Goal: Task Accomplishment & Management: Manage account settings

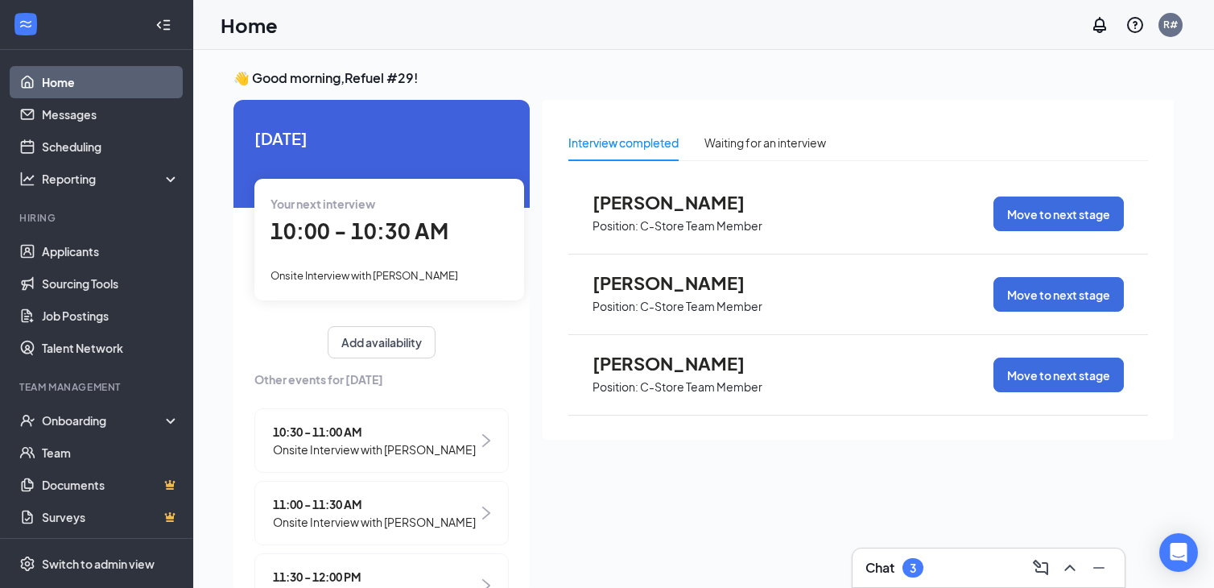
click at [426, 284] on div "Your next interview 10:00 - 10:30 AM Onsite Interview with Teresa Spann" at bounding box center [389, 239] width 270 height 121
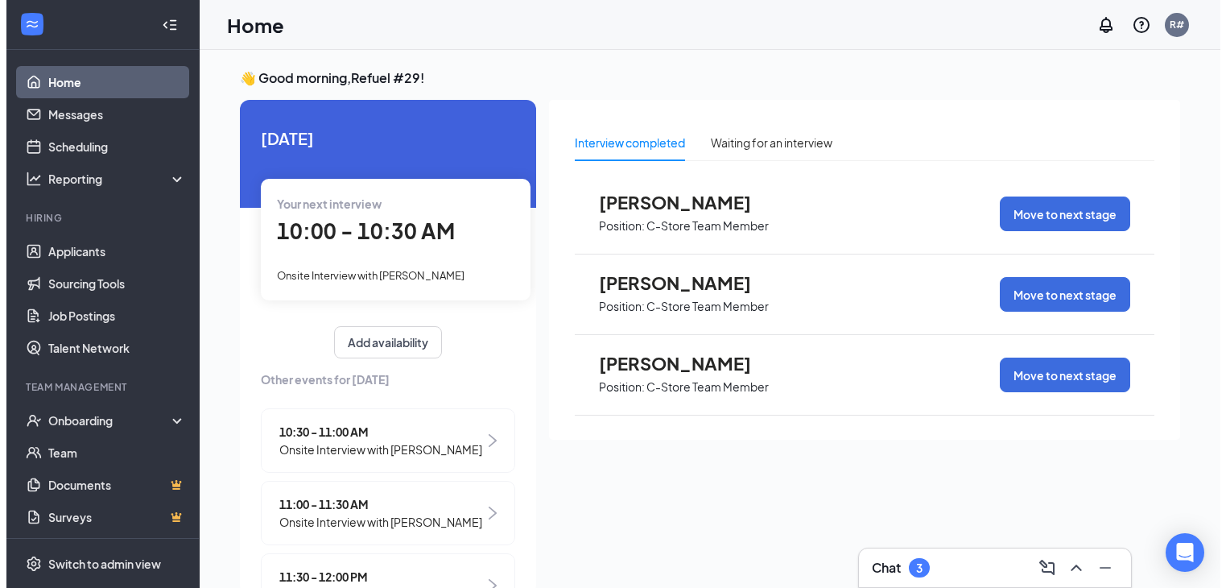
scroll to position [6, 0]
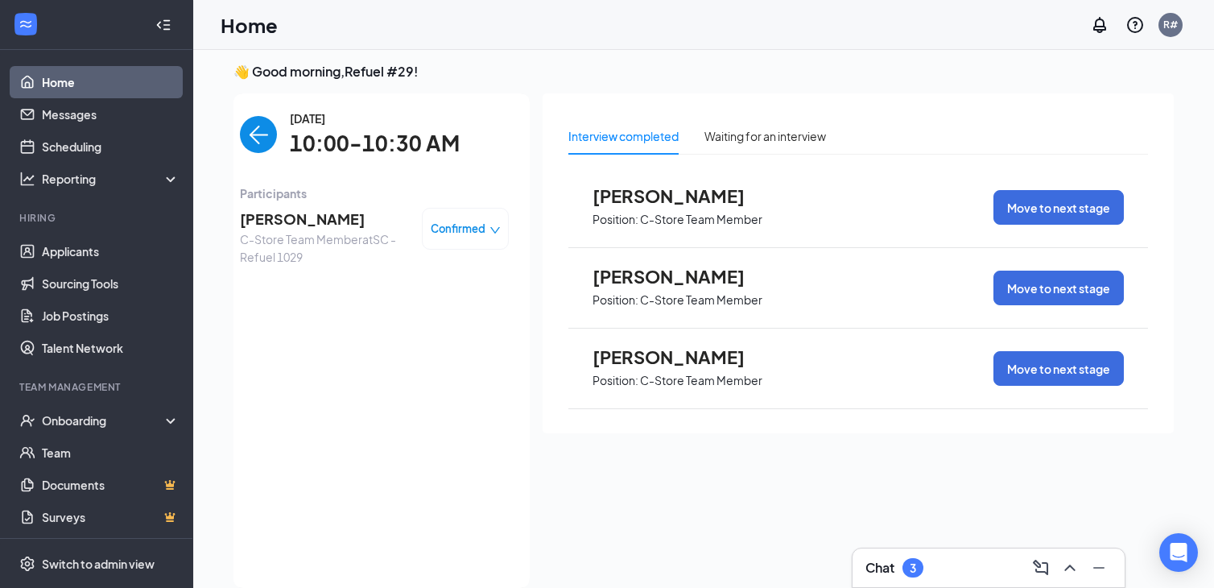
click at [285, 221] on span "Teresa Spann" at bounding box center [324, 219] width 169 height 23
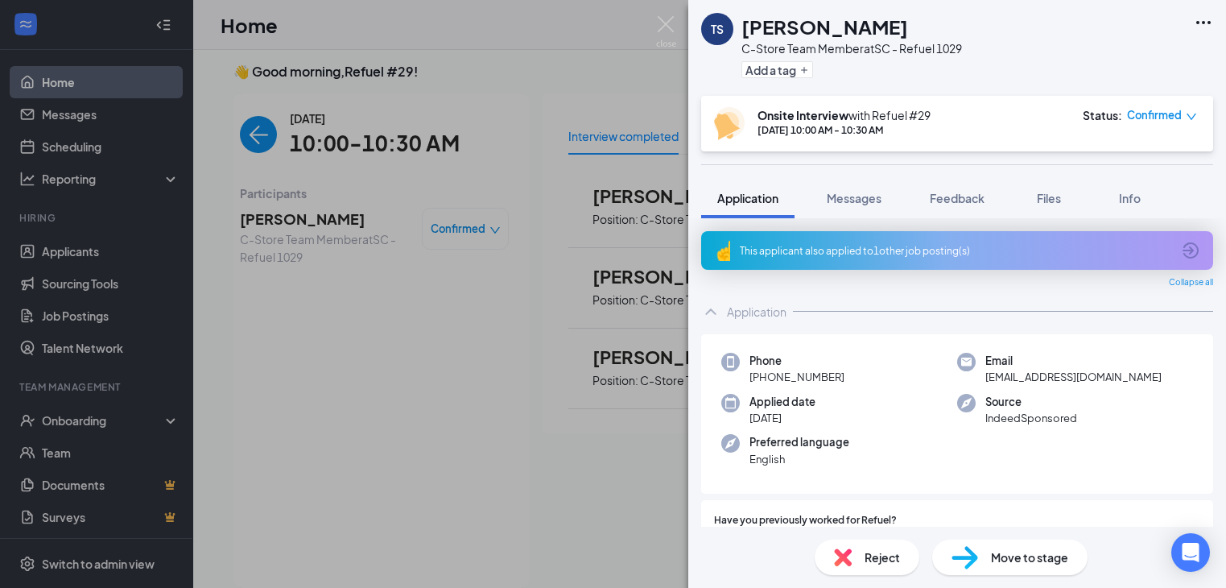
click at [1207, 27] on icon "Ellipses" at bounding box center [1203, 22] width 19 height 19
click at [1124, 101] on link "Flag applicant" at bounding box center [1117, 95] width 174 height 16
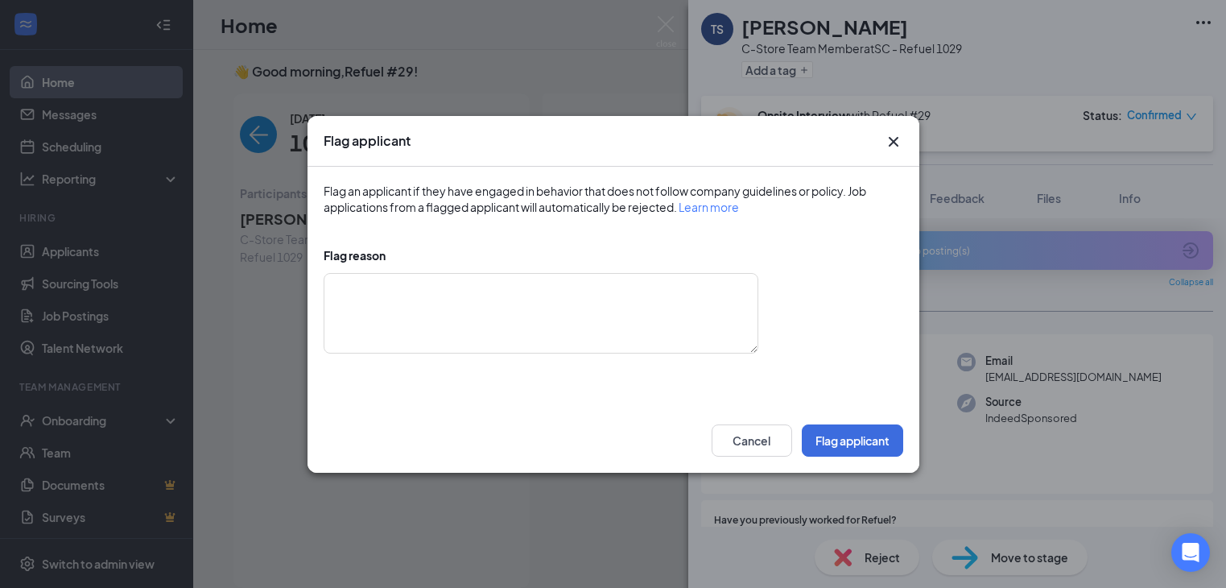
click at [894, 143] on icon "Cross" at bounding box center [893, 141] width 10 height 10
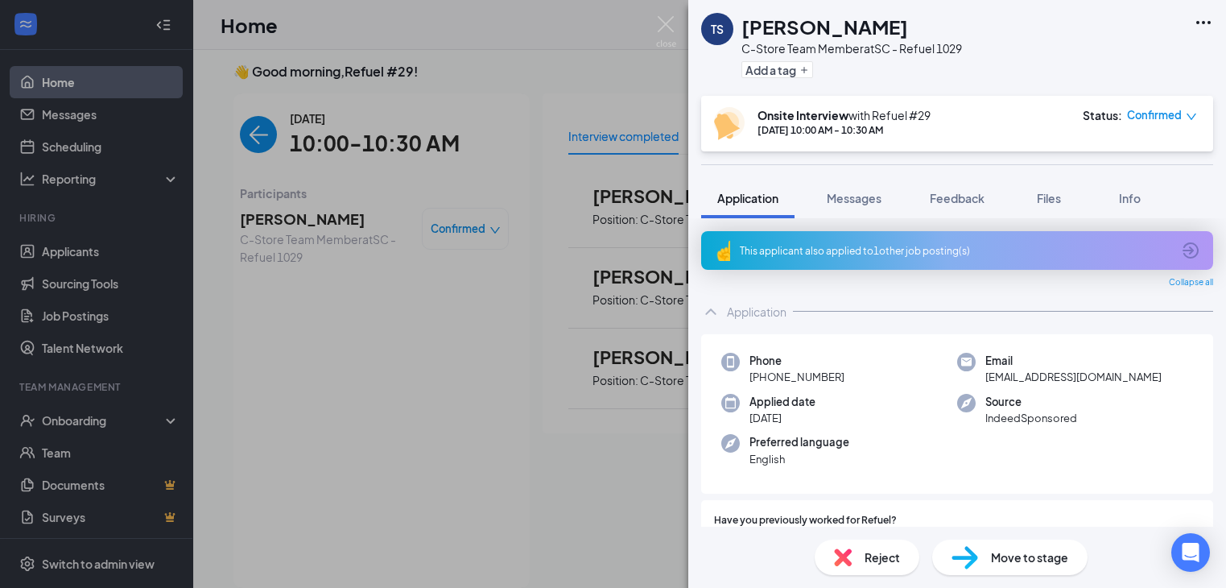
click at [1209, 24] on icon "Ellipses" at bounding box center [1203, 22] width 19 height 19
click at [1134, 64] on link "View full application" at bounding box center [1117, 60] width 174 height 16
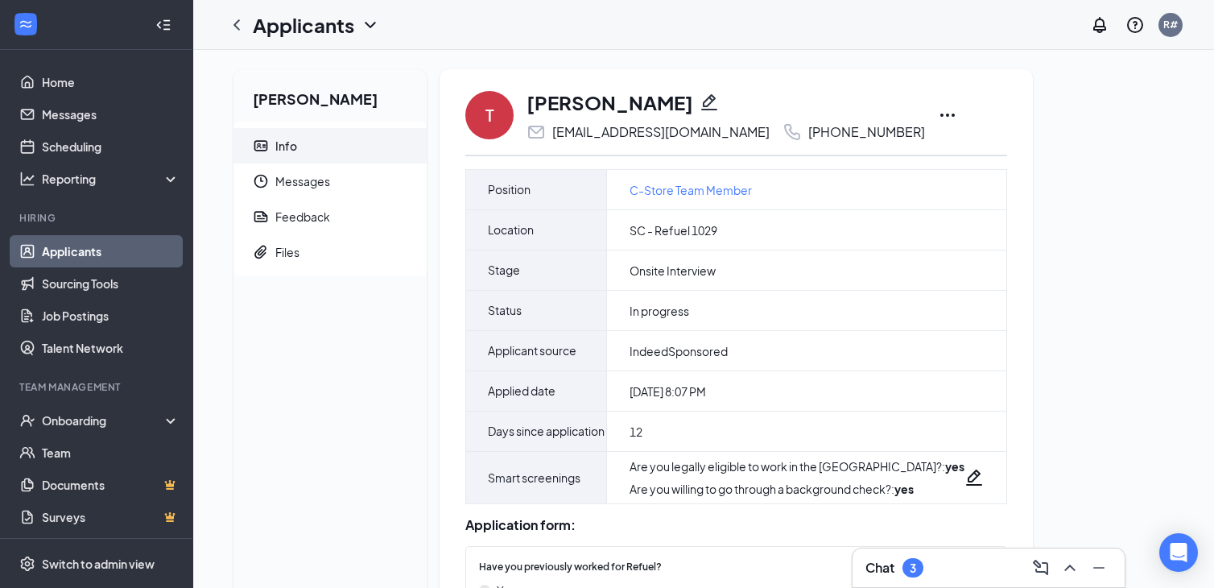
drag, startPoint x: 918, startPoint y: 168, endPoint x: 1008, endPoint y: 117, distance: 103.9
click at [938, 115] on icon "Ellipses" at bounding box center [947, 114] width 19 height 19
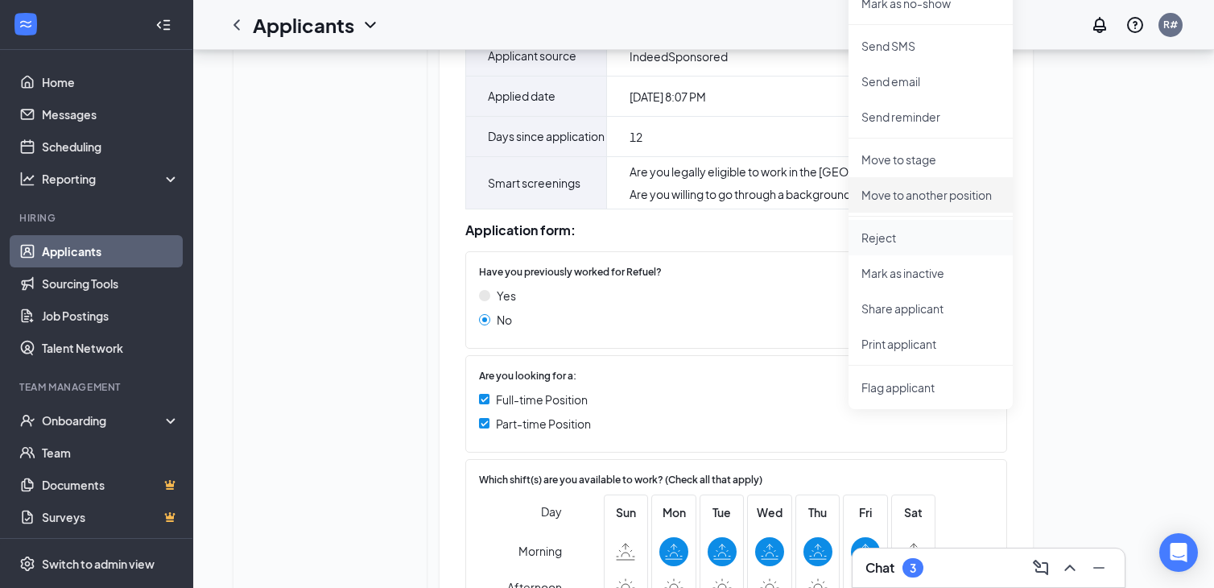
scroll to position [322, 0]
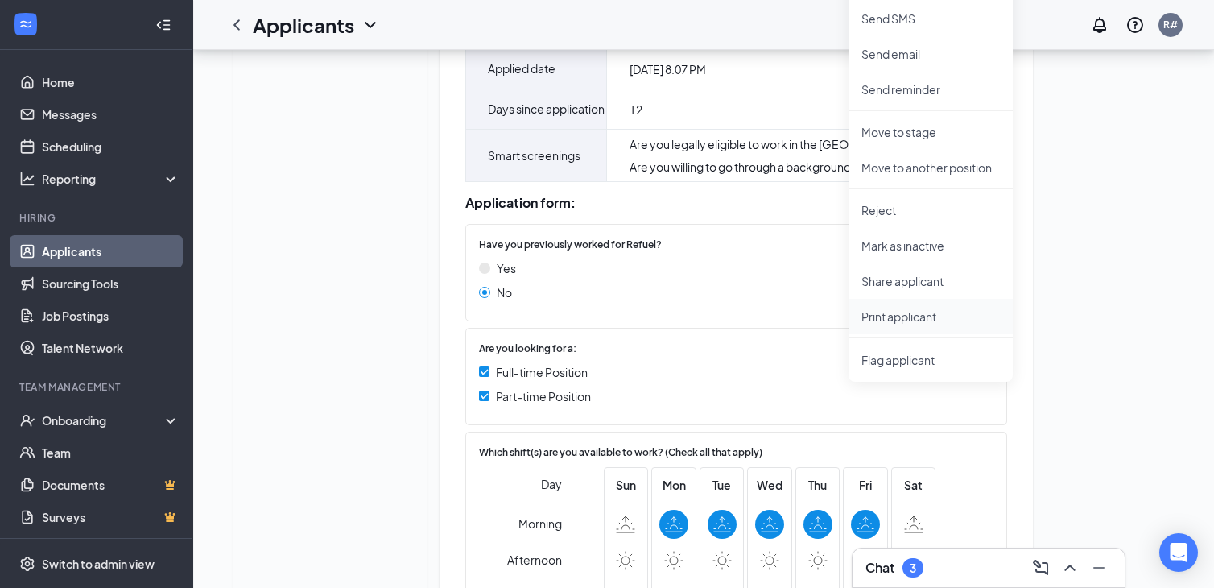
click at [897, 314] on p "Print applicant" at bounding box center [931, 316] width 138 height 16
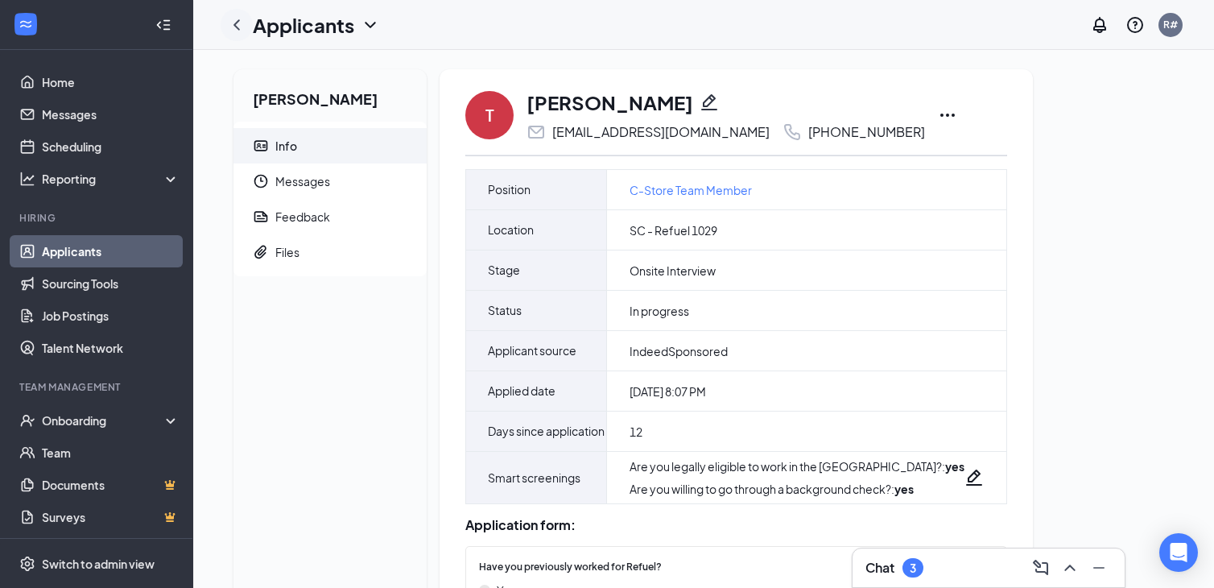
click at [232, 23] on icon "ChevronLeft" at bounding box center [236, 24] width 19 height 19
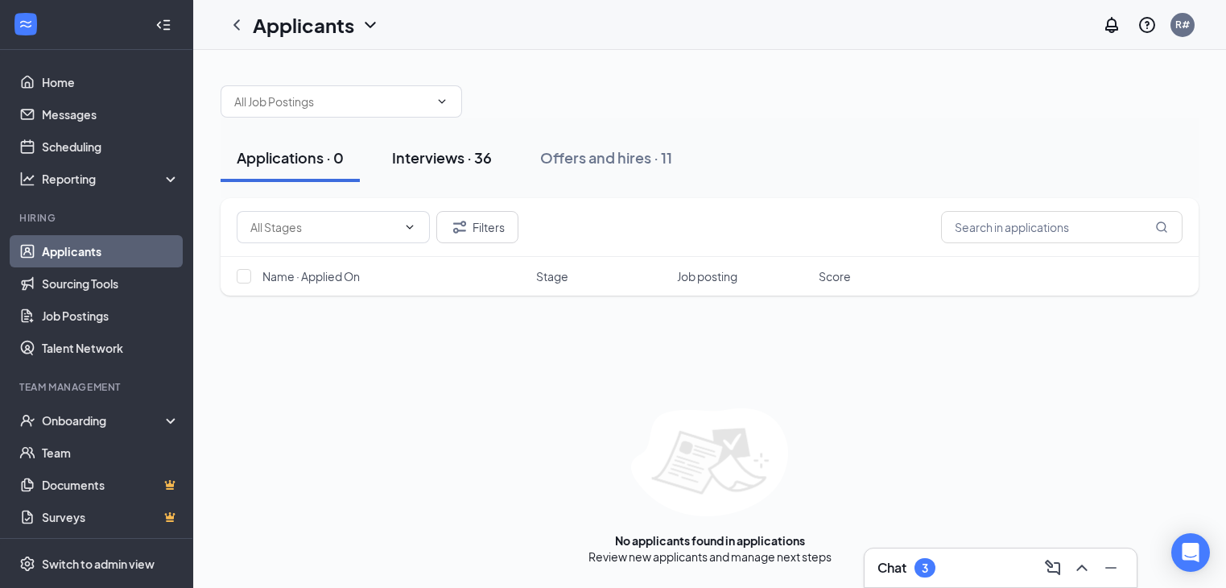
click at [463, 163] on div "Interviews · 36" at bounding box center [442, 157] width 100 height 20
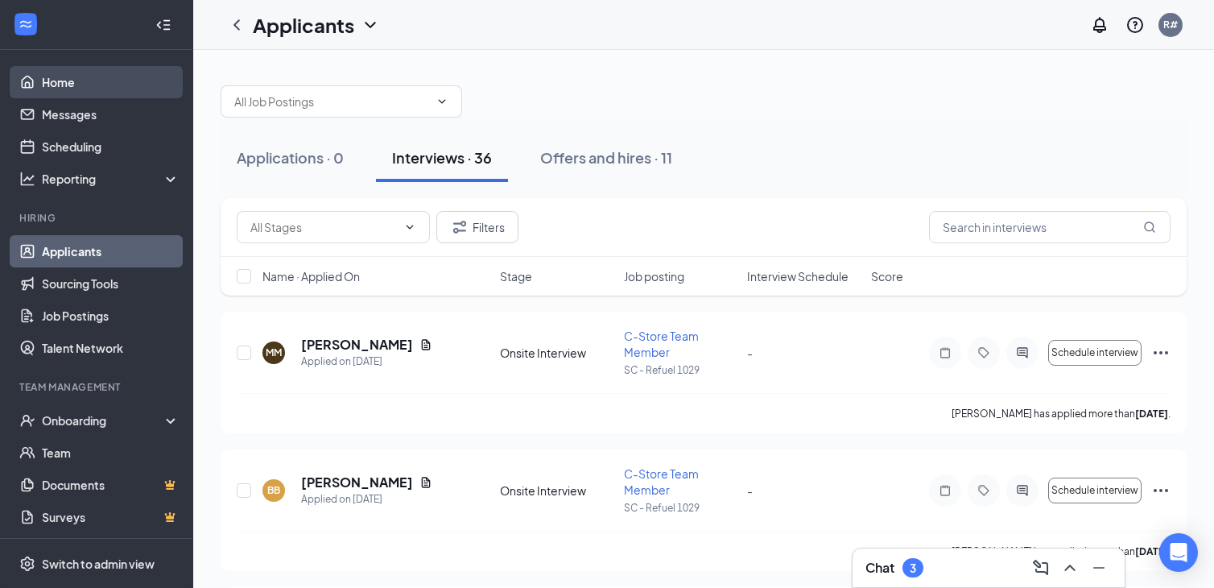
click at [105, 87] on link "Home" at bounding box center [111, 82] width 138 height 32
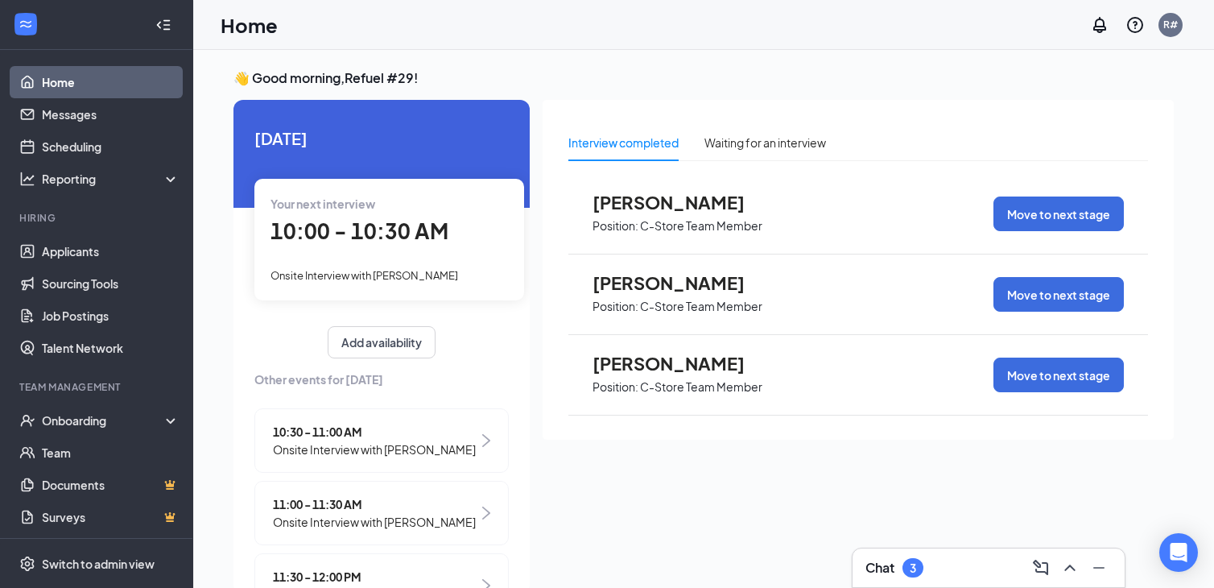
click at [429, 427] on span "10:30 - 11:00 AM" at bounding box center [374, 432] width 203 height 18
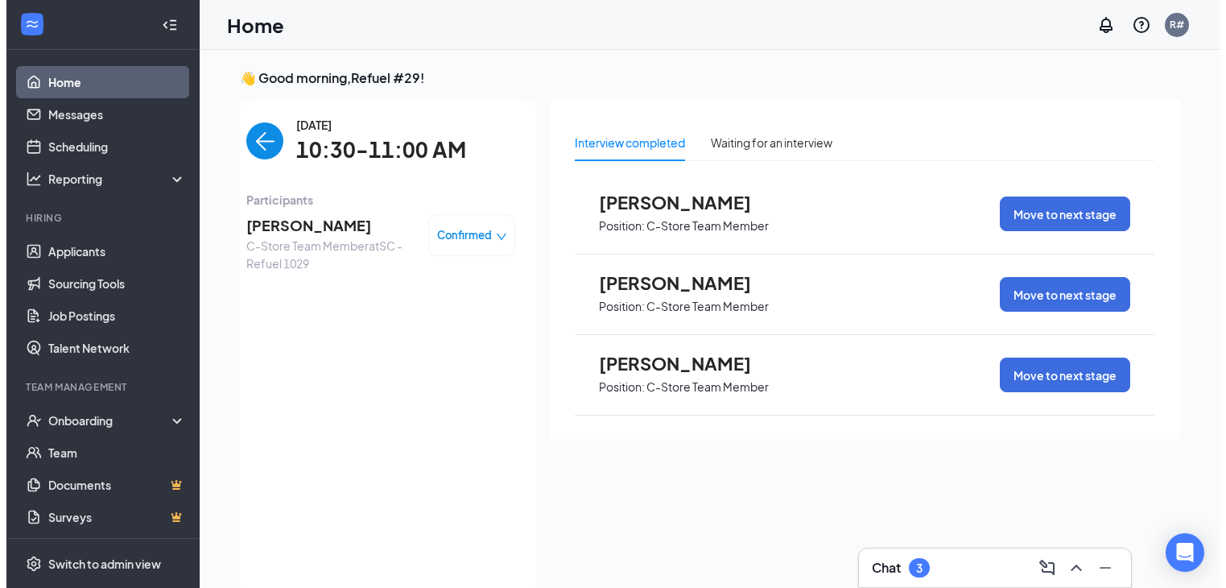
scroll to position [6, 0]
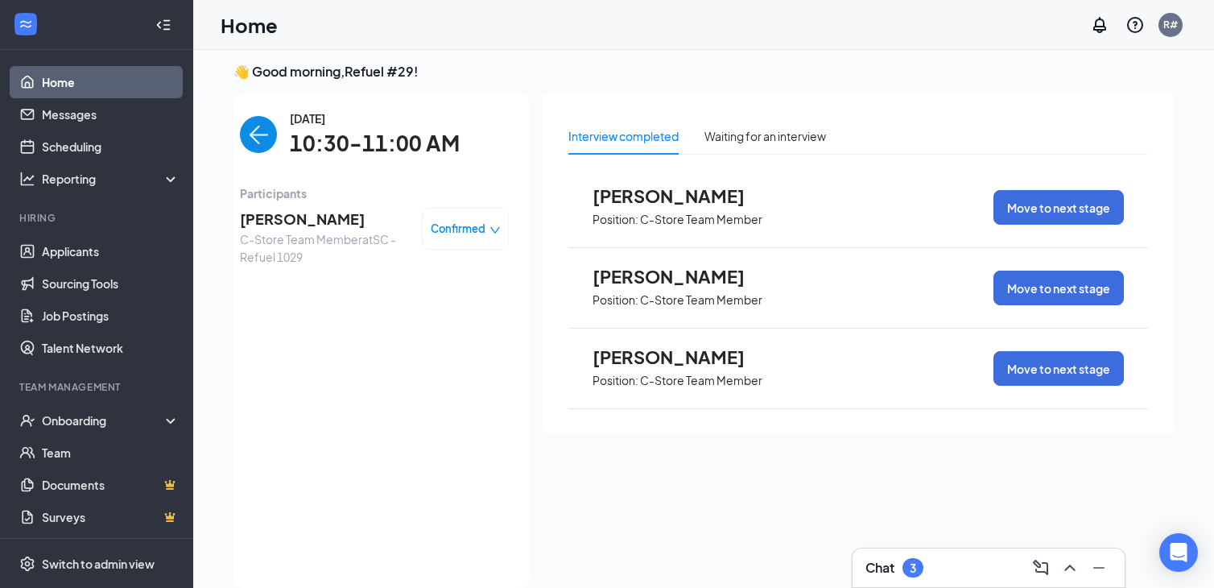
click at [304, 213] on span "Tarshar Gibson" at bounding box center [324, 219] width 169 height 23
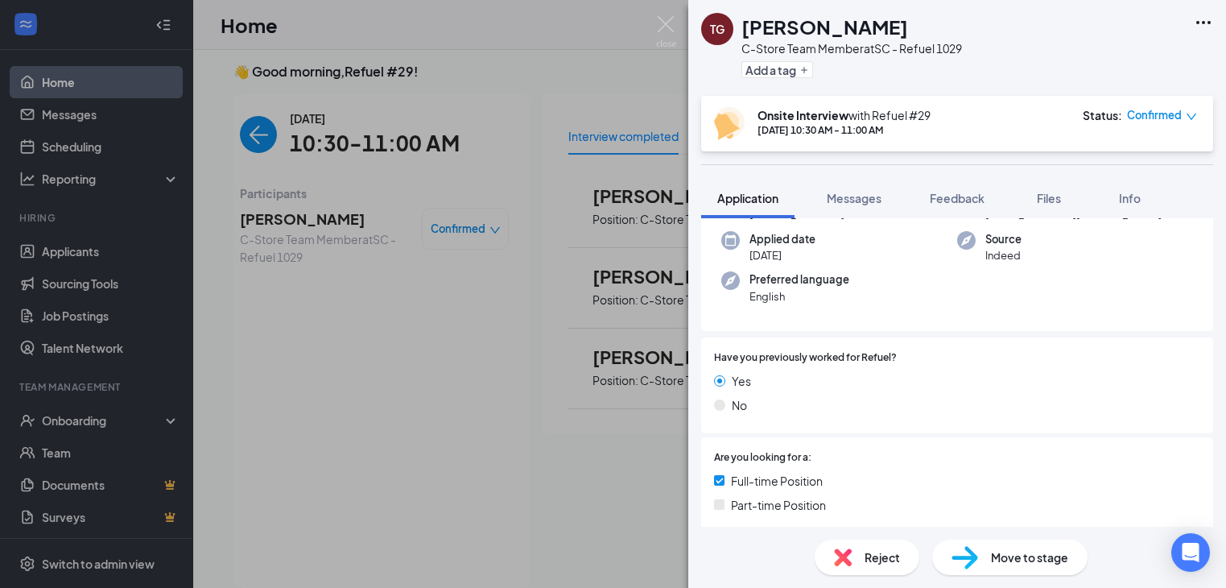
scroll to position [242, 0]
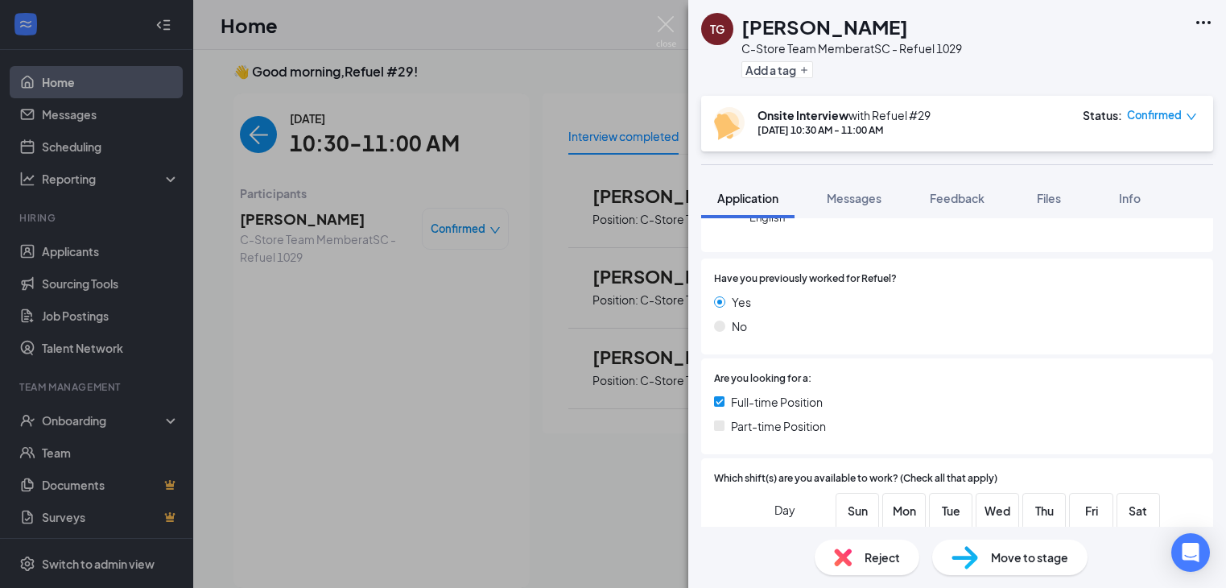
click at [1220, 10] on div "TG Tarshar Gibson C-Store Team Member at SC - Refuel 1029 Add a tag" at bounding box center [957, 48] width 538 height 96
click at [1200, 19] on icon "Ellipses" at bounding box center [1203, 22] width 19 height 19
click at [1163, 54] on link "View full application" at bounding box center [1117, 60] width 174 height 16
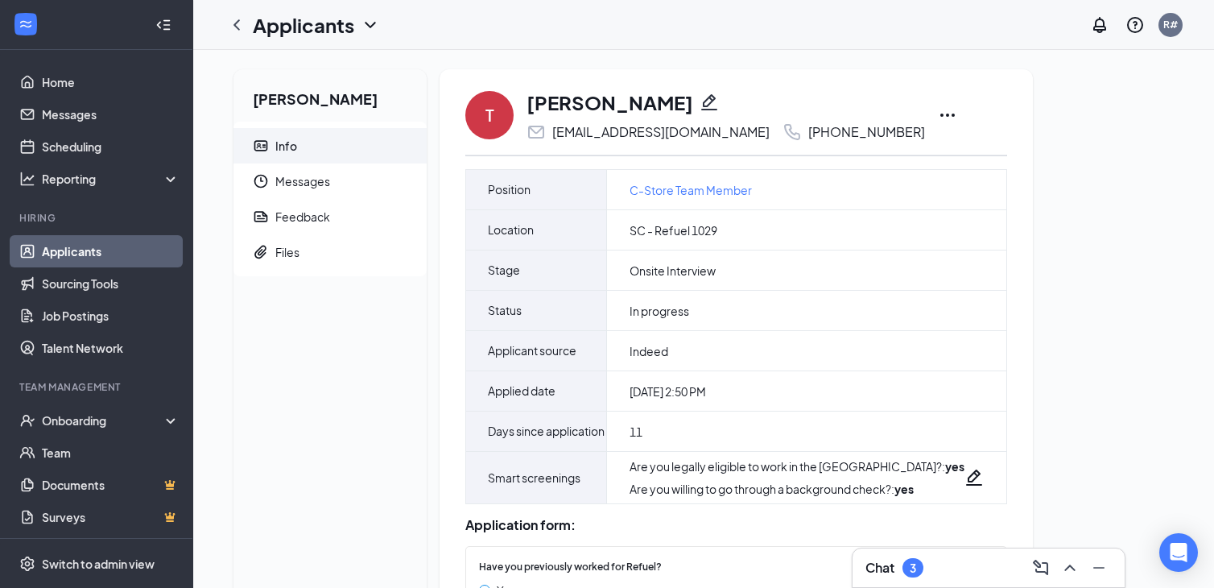
click at [938, 111] on icon "Ellipses" at bounding box center [947, 114] width 19 height 19
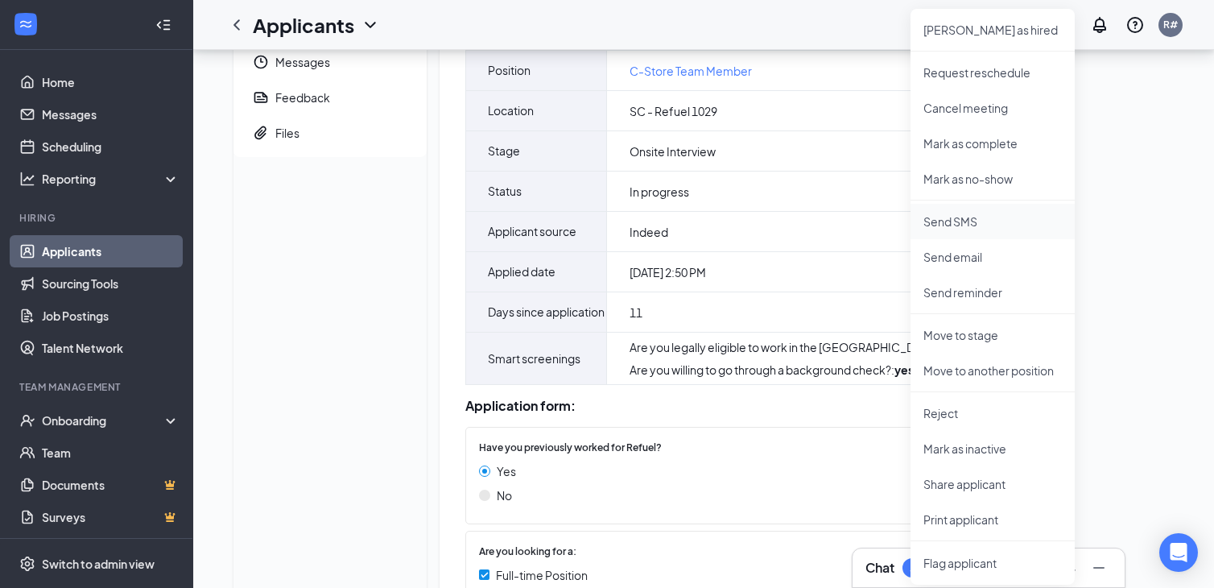
scroll to position [161, 0]
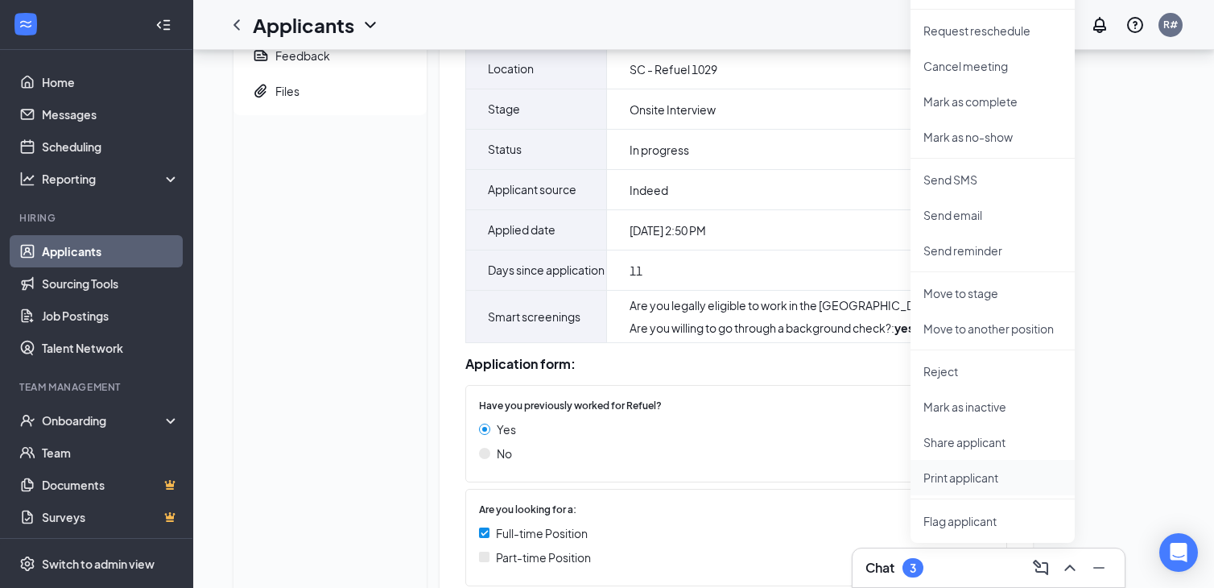
click at [967, 482] on p "Print applicant" at bounding box center [993, 477] width 138 height 16
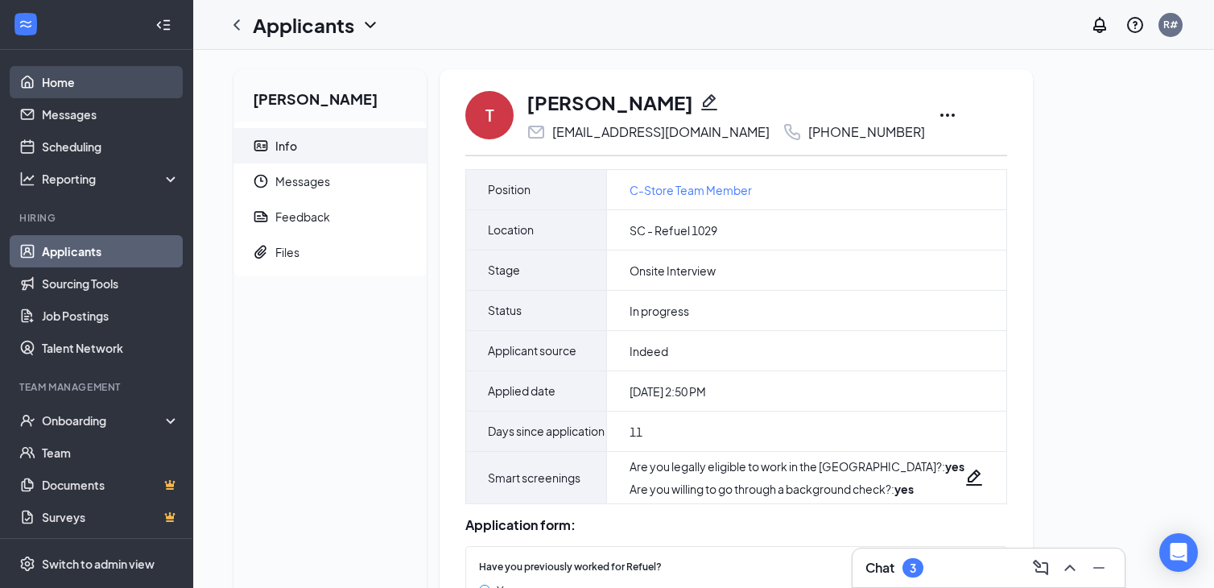
click at [95, 81] on link "Home" at bounding box center [111, 82] width 138 height 32
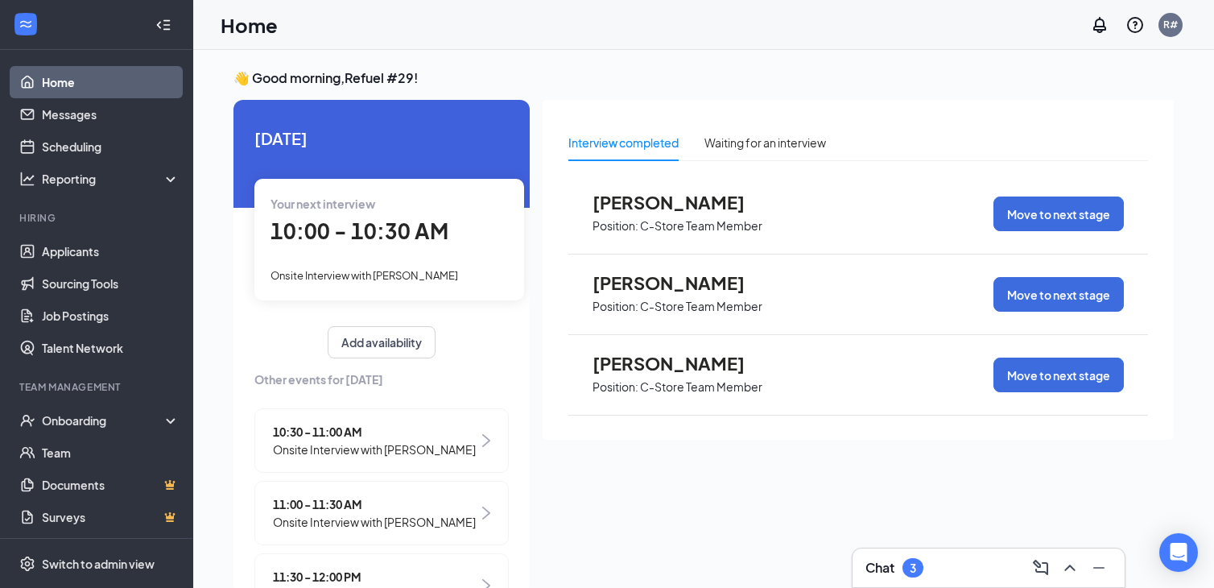
scroll to position [81, 0]
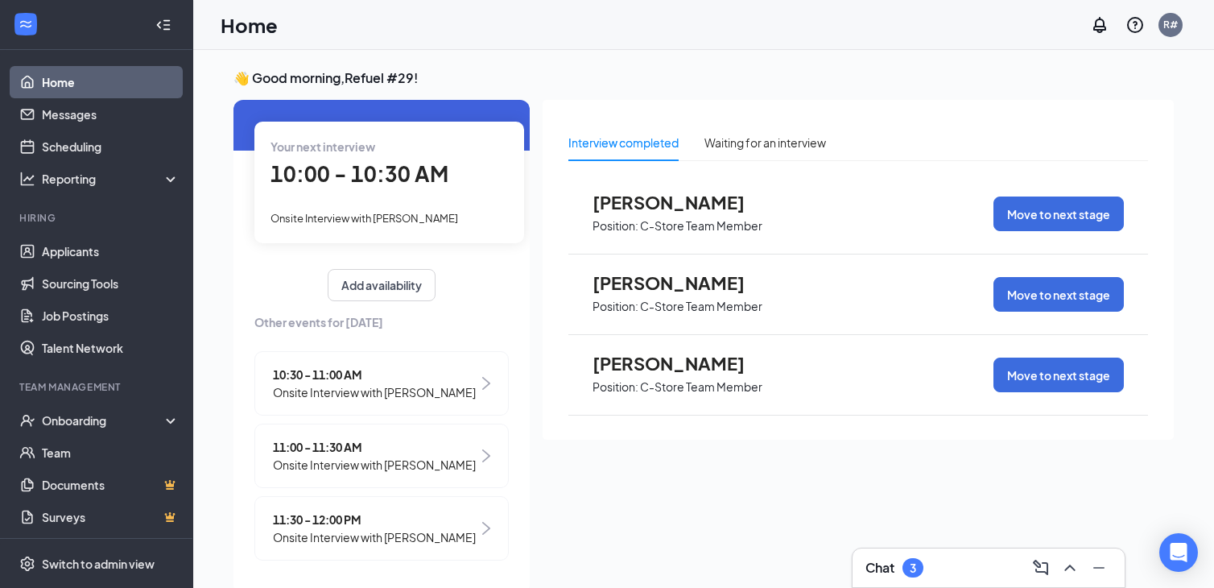
click at [300, 456] on span "Onsite Interview with [PERSON_NAME]" at bounding box center [374, 465] width 203 height 18
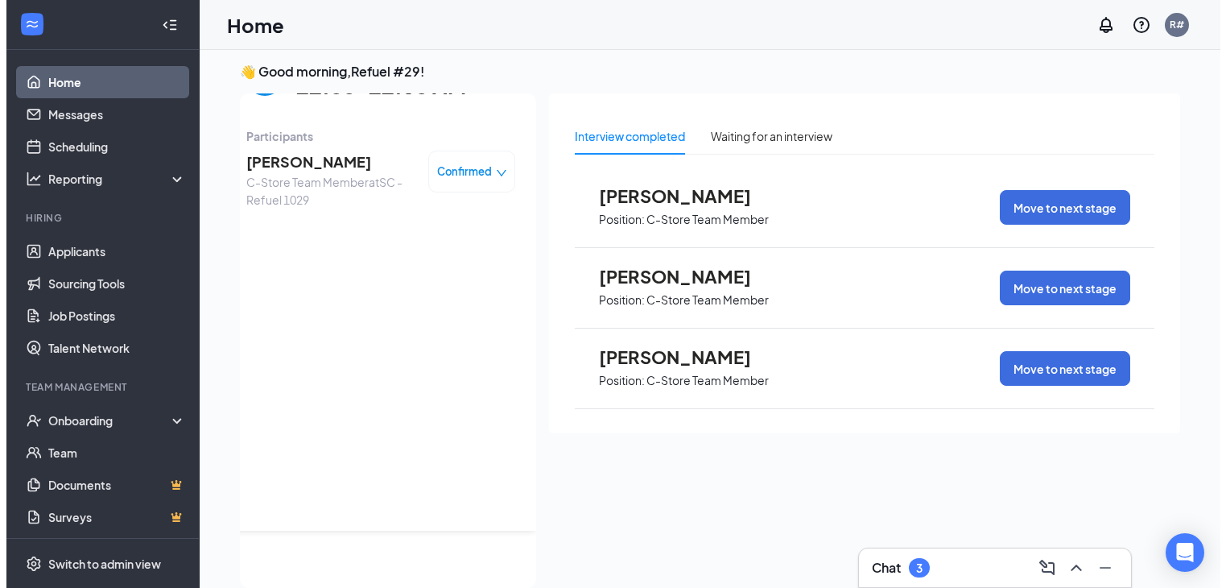
scroll to position [0, 0]
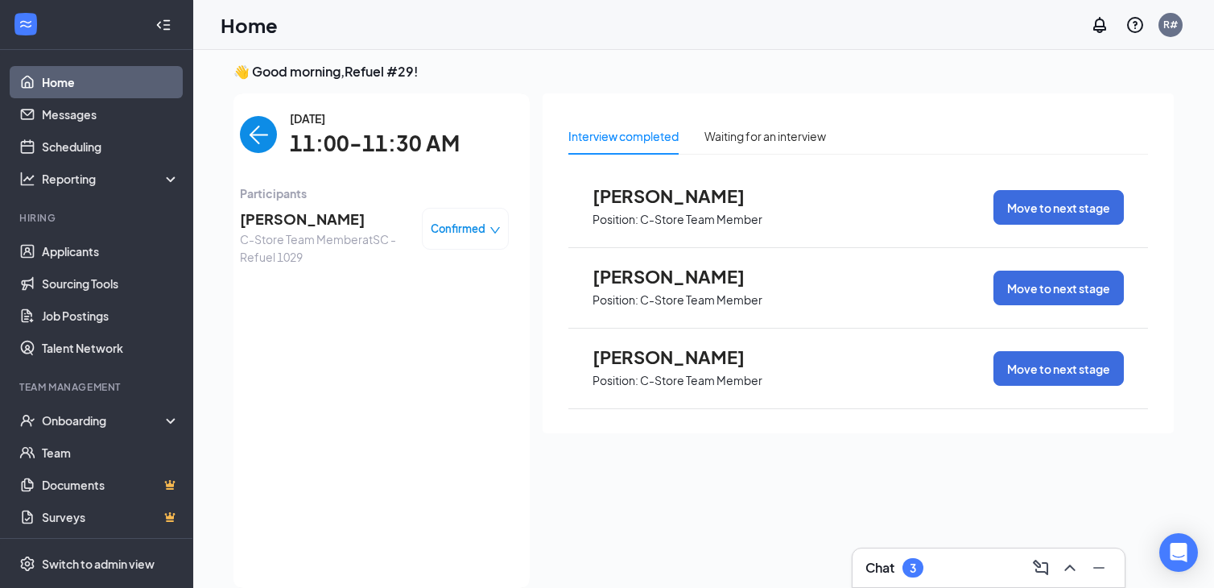
click at [324, 224] on span "[PERSON_NAME]" at bounding box center [324, 219] width 169 height 23
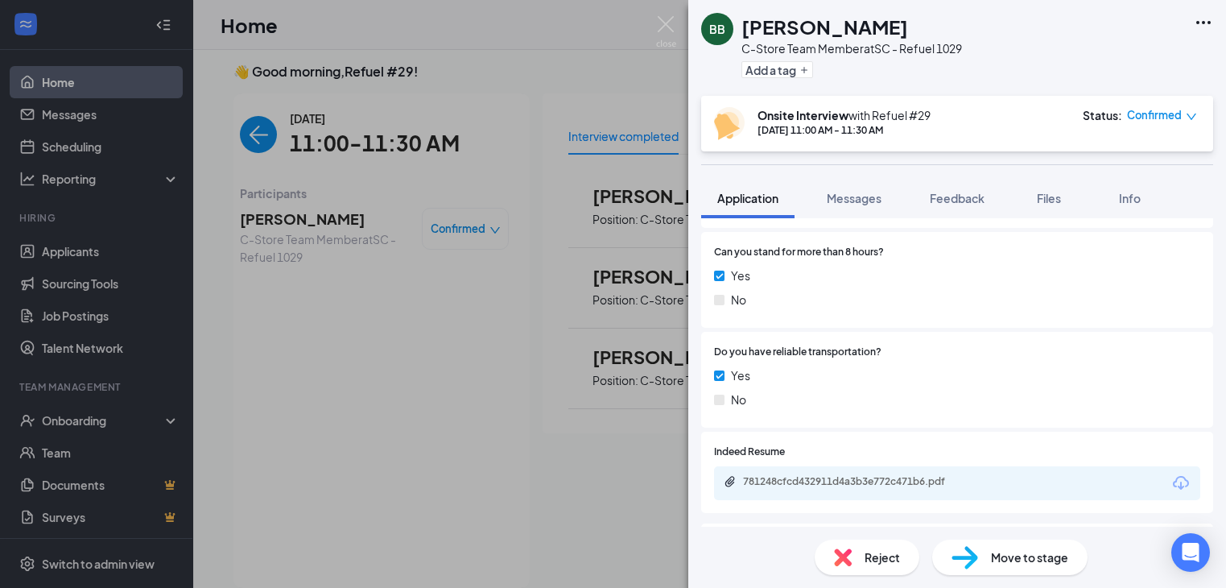
scroll to position [796, 0]
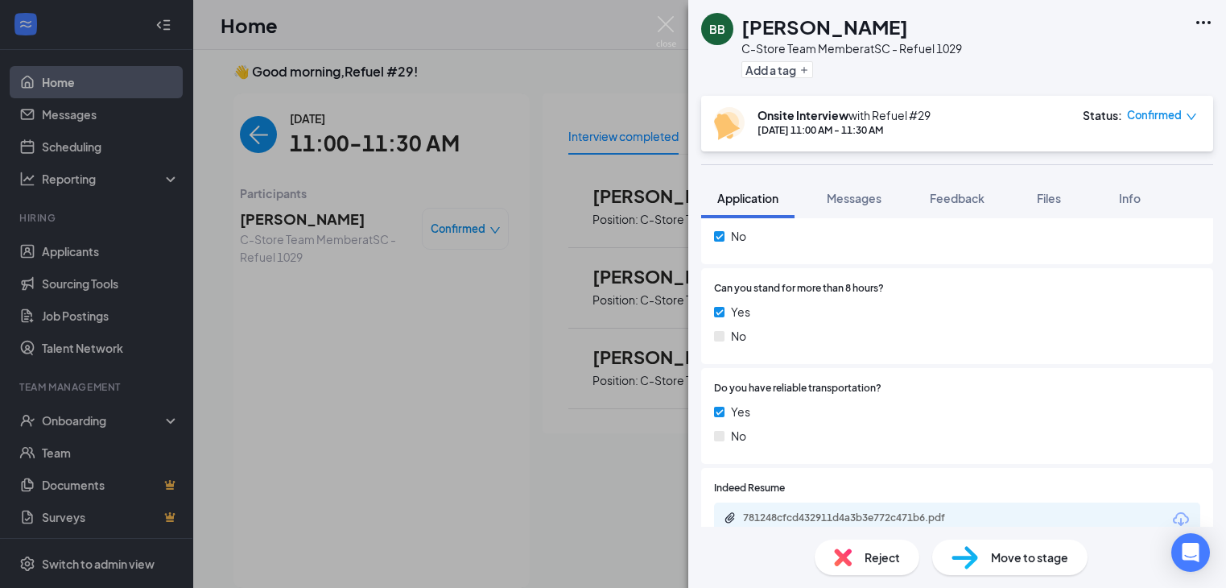
click at [1204, 28] on icon "Ellipses" at bounding box center [1203, 22] width 19 height 19
click at [1146, 52] on link "View full application" at bounding box center [1117, 60] width 174 height 16
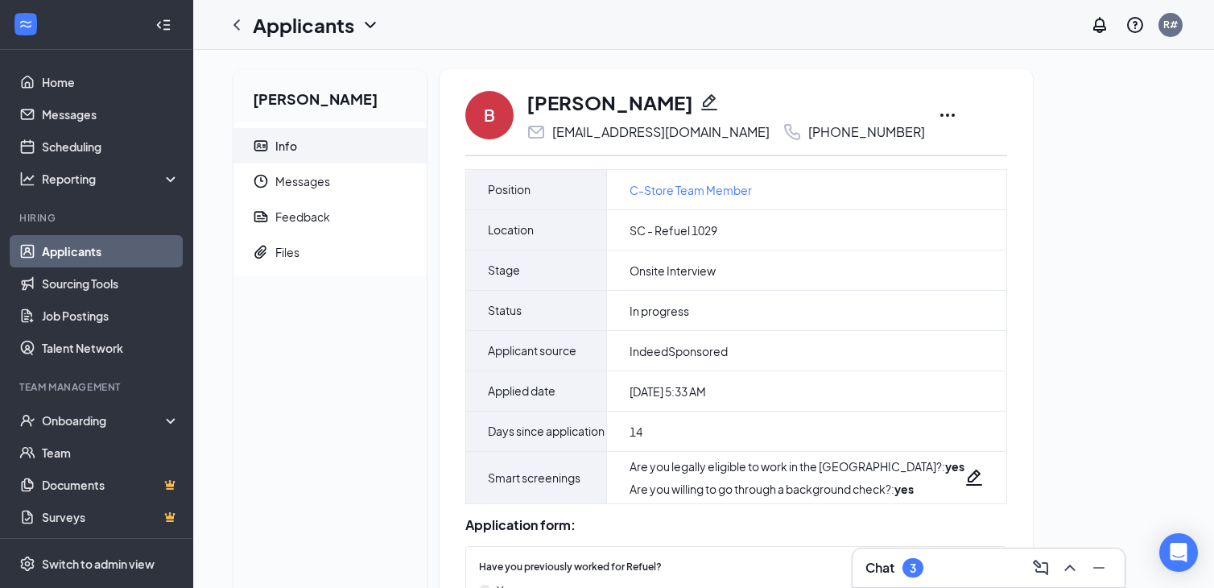
click at [940, 115] on icon "Ellipses" at bounding box center [947, 115] width 14 height 3
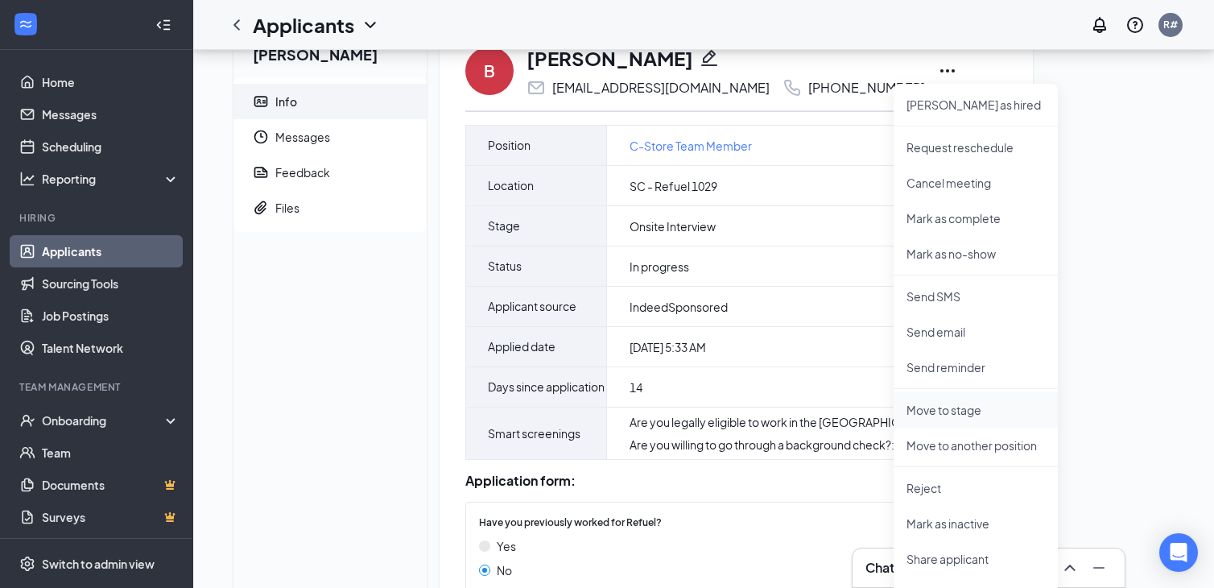
scroll to position [161, 0]
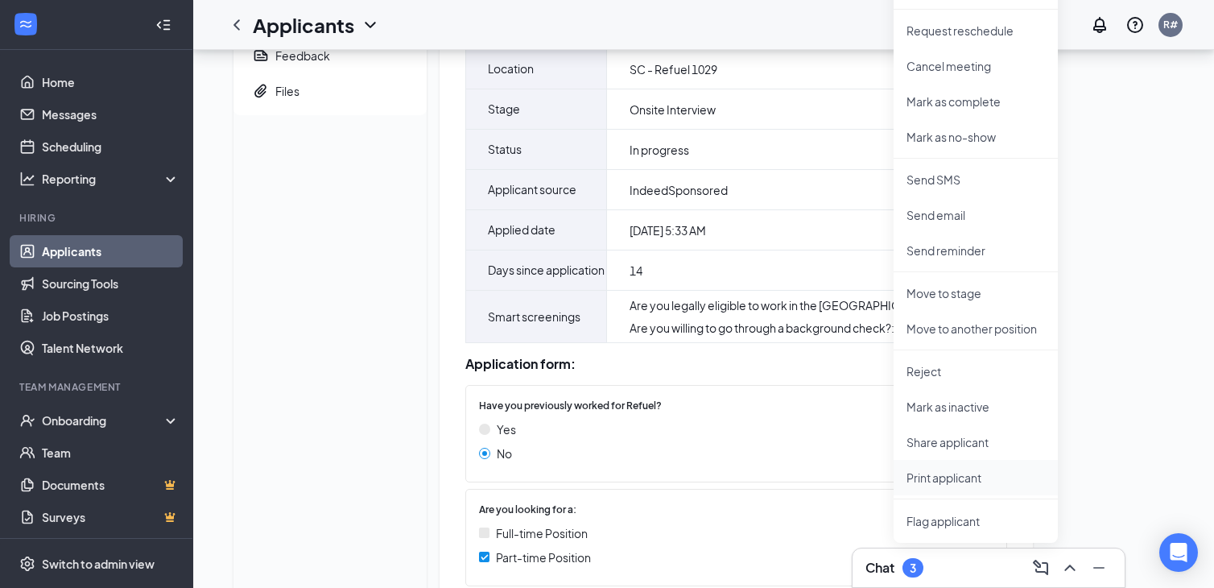
click at [964, 487] on li "Print applicant" at bounding box center [976, 477] width 164 height 35
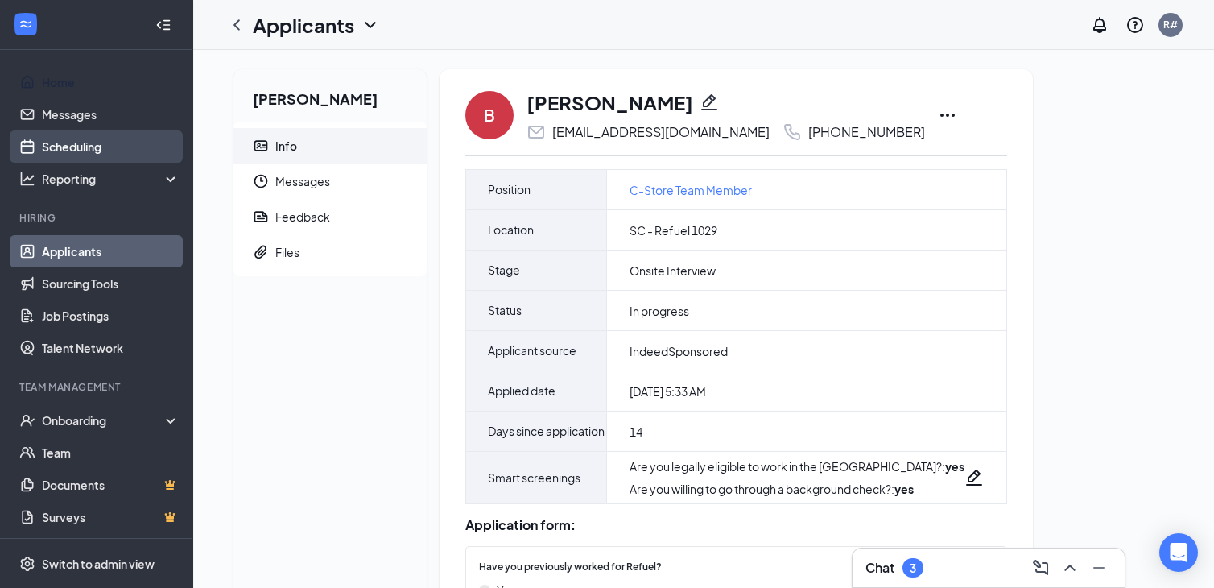
drag, startPoint x: 11, startPoint y: 75, endPoint x: 35, endPoint y: 159, distance: 86.9
click at [42, 75] on link "Home" at bounding box center [111, 82] width 138 height 32
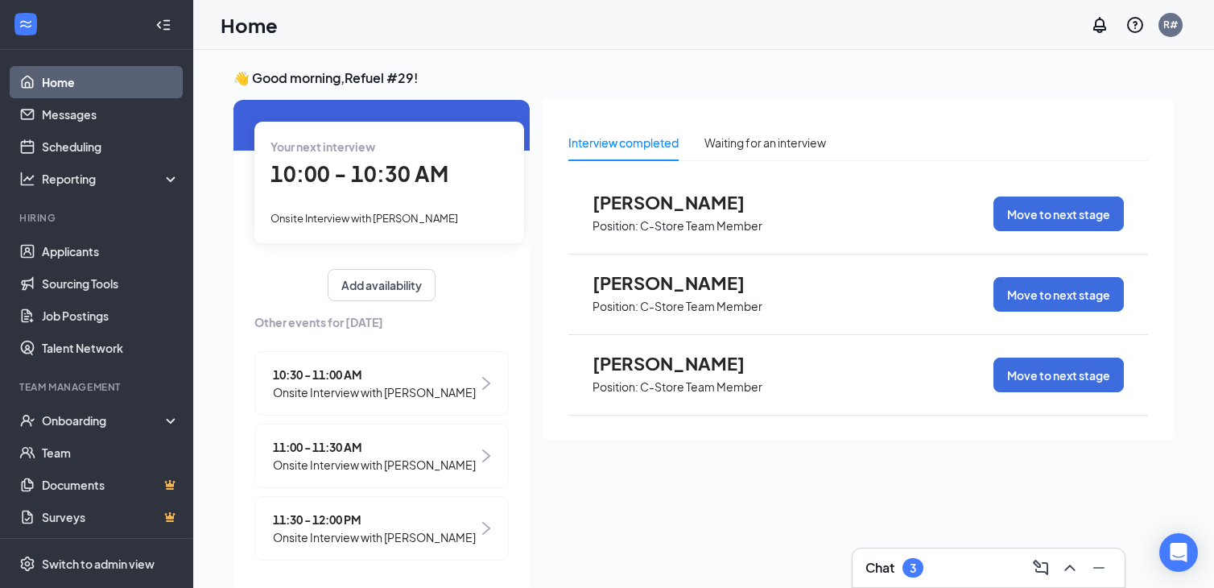
scroll to position [93, 0]
click at [395, 510] on span "11:30 - 12:00 PM" at bounding box center [374, 519] width 203 height 18
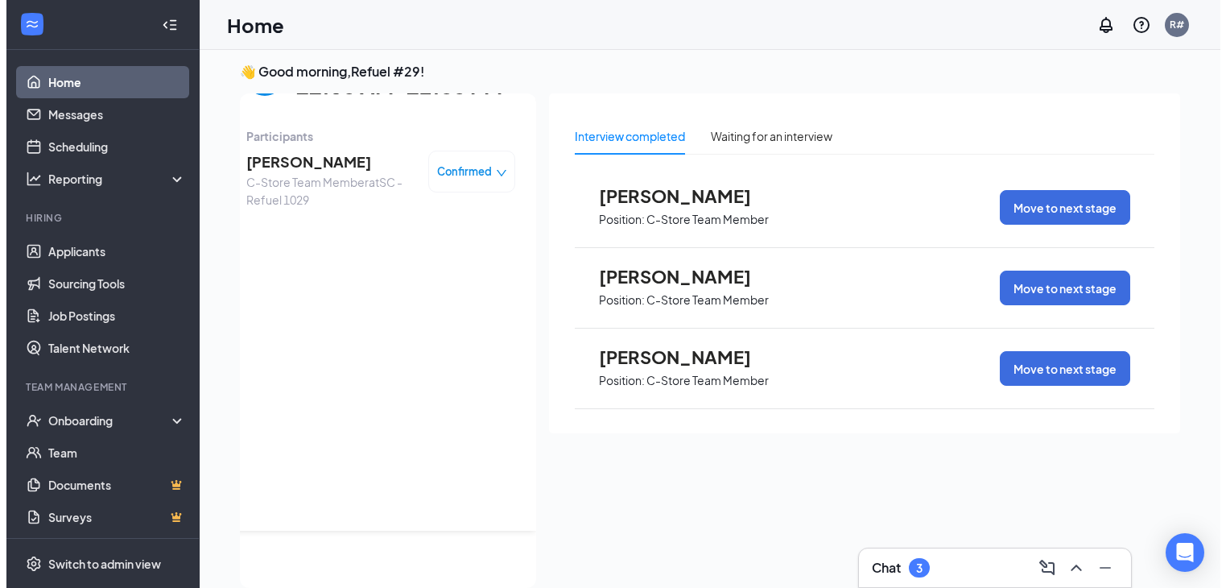
scroll to position [0, 0]
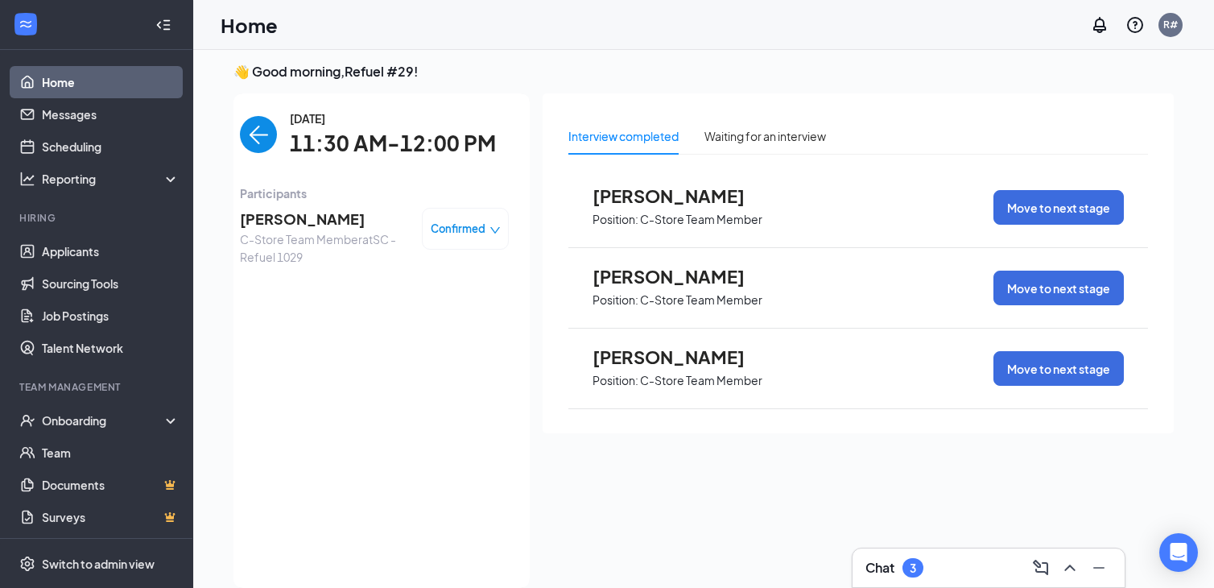
click at [320, 215] on span "Brenda Matthews" at bounding box center [324, 219] width 169 height 23
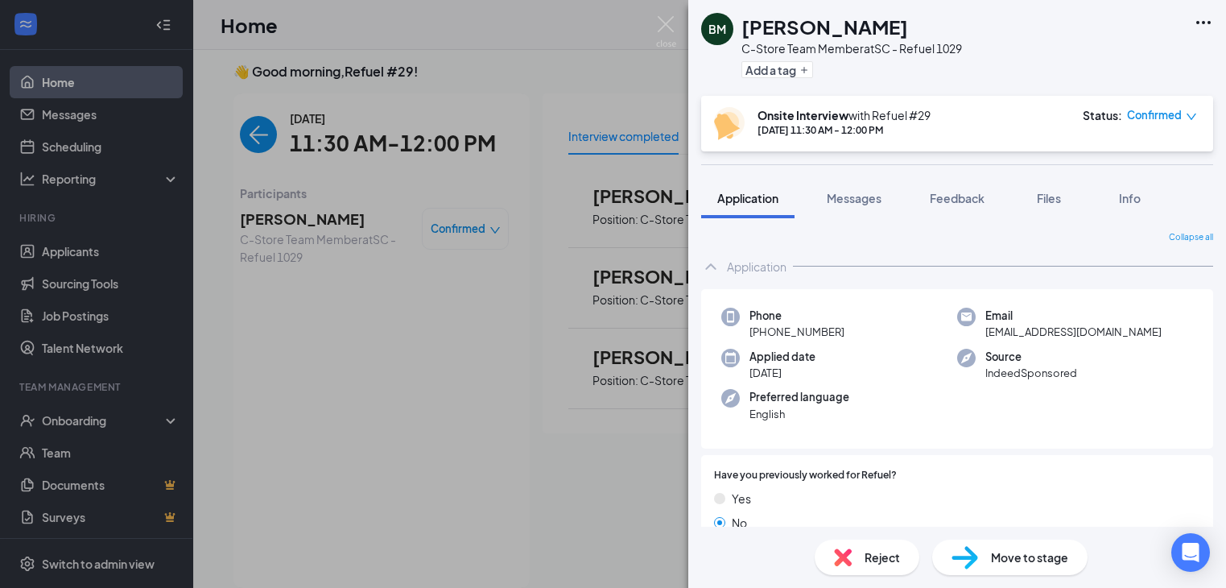
click at [1199, 29] on icon "Ellipses" at bounding box center [1203, 22] width 19 height 19
click at [1145, 52] on link "View full application" at bounding box center [1117, 60] width 174 height 16
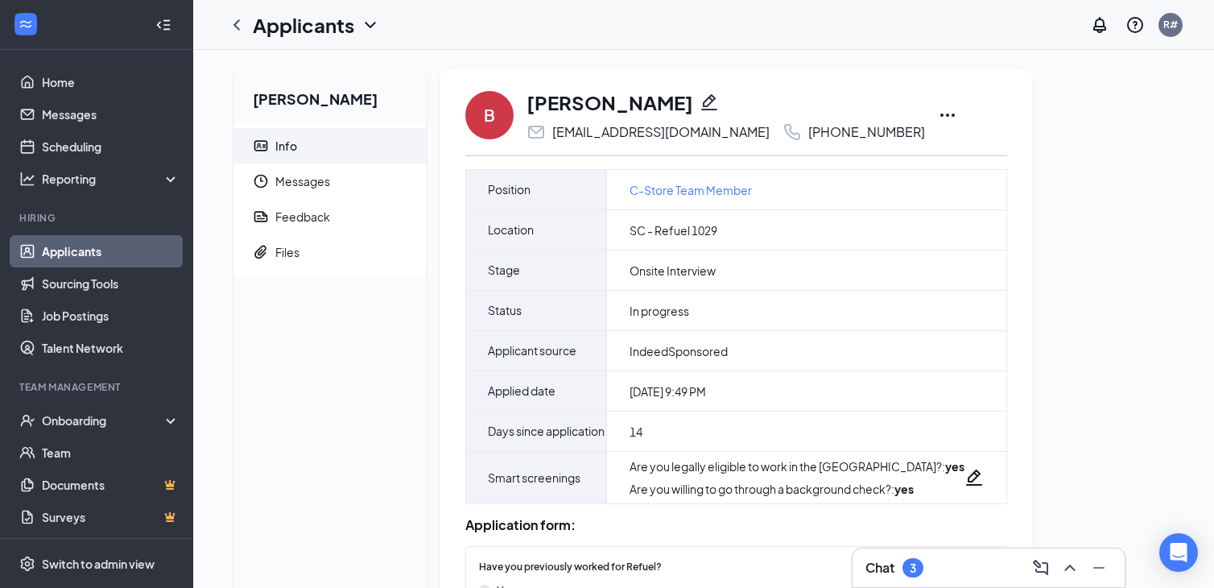
click at [940, 114] on icon "Ellipses" at bounding box center [947, 115] width 14 height 3
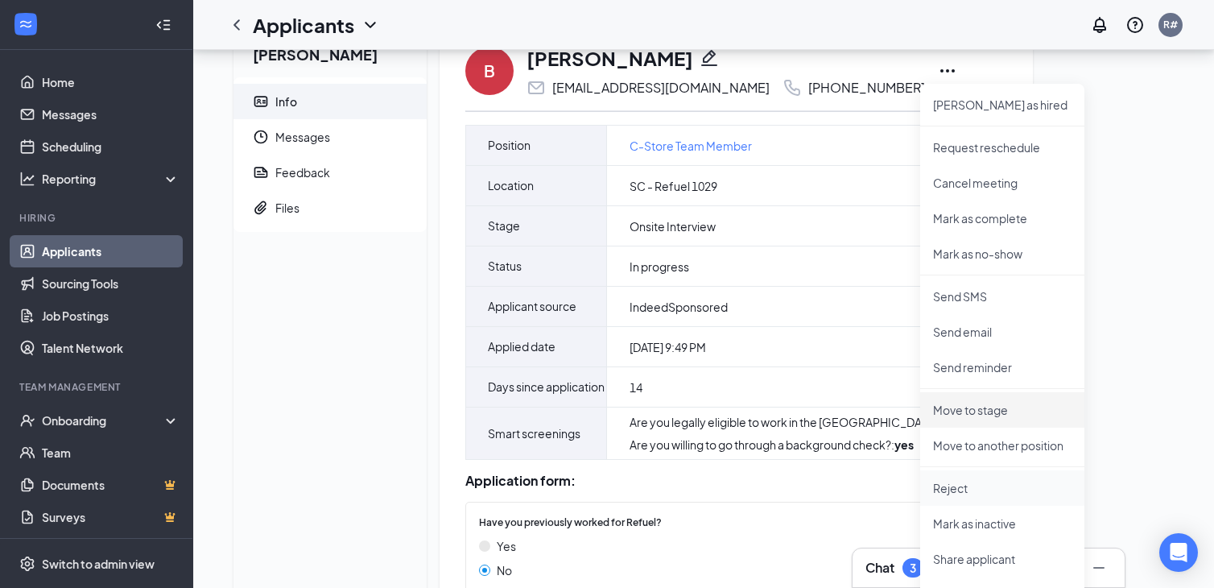
scroll to position [81, 0]
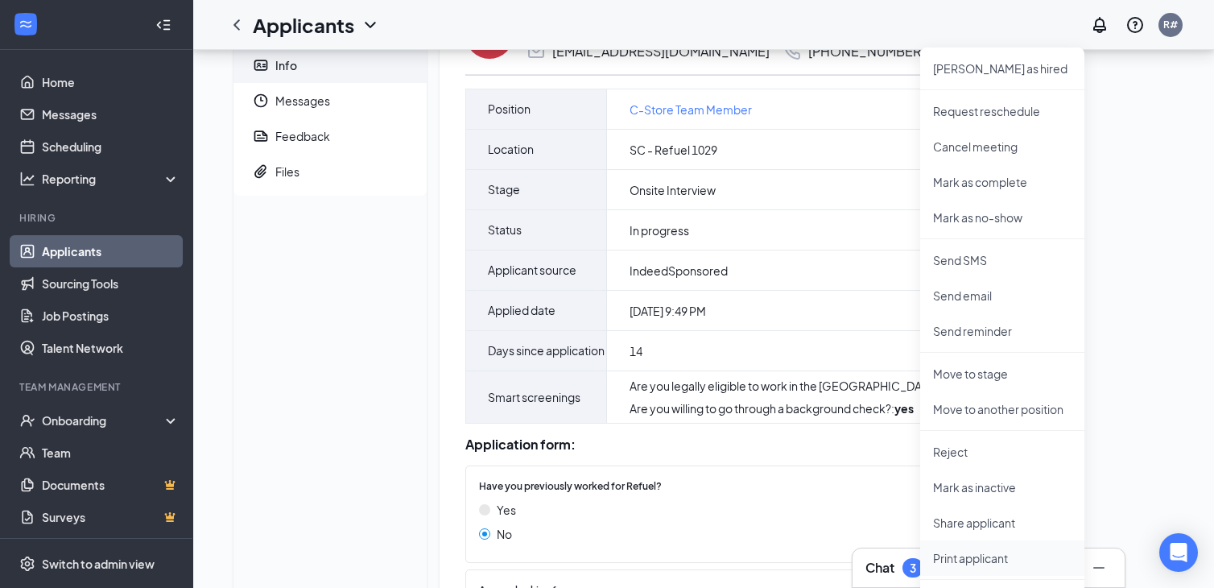
click at [1008, 556] on p "Print applicant" at bounding box center [1002, 558] width 138 height 16
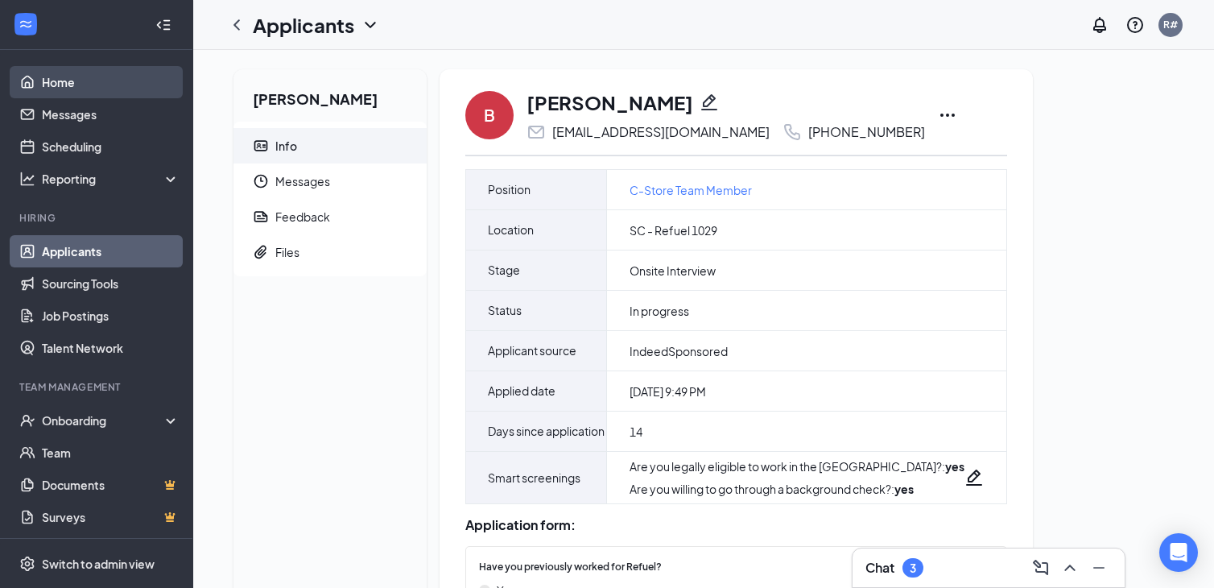
click at [86, 87] on link "Home" at bounding box center [111, 82] width 138 height 32
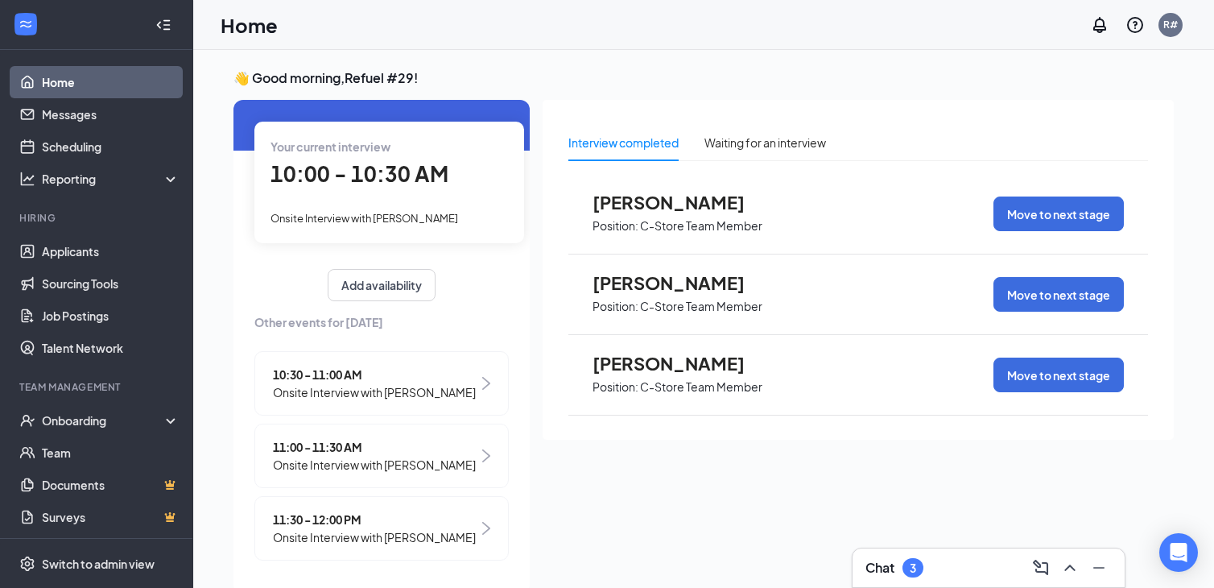
scroll to position [34, 0]
